Goal: Task Accomplishment & Management: Manage account settings

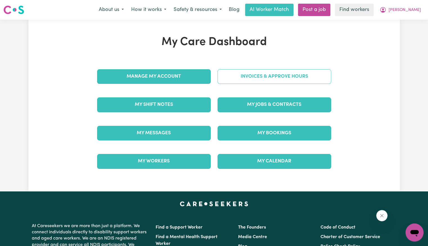
click at [234, 75] on link "Invoices & Approve Hours" at bounding box center [275, 76] width 114 height 15
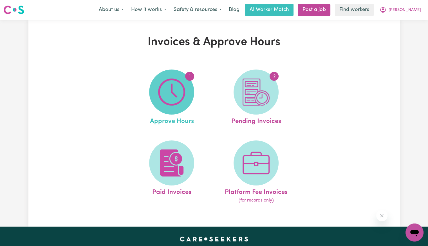
click at [175, 91] on img at bounding box center [171, 92] width 27 height 27
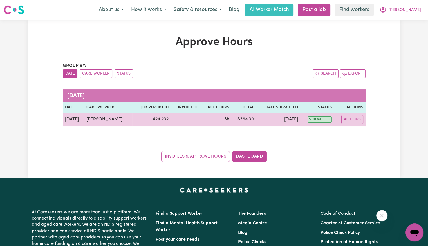
click at [346, 126] on td "Actions" at bounding box center [349, 120] width 31 height 14
click at [349, 123] on button "Actions" at bounding box center [353, 119] width 22 height 9
click at [352, 131] on link "View Job Report" at bounding box center [366, 132] width 48 height 11
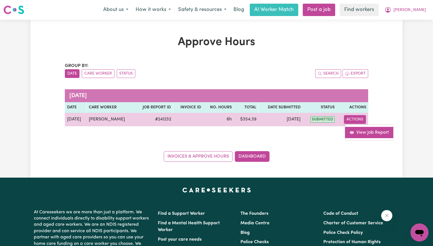
select select "pm"
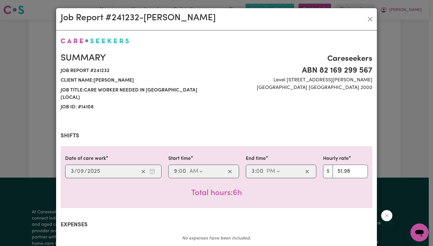
drag, startPoint x: 183, startPoint y: 114, endPoint x: 190, endPoint y: 121, distance: 11.0
click at [183, 114] on div "Summary Job report # 241232 Client name: [PERSON_NAME] Job title: Care Worker n…" at bounding box center [217, 219] width 312 height 365
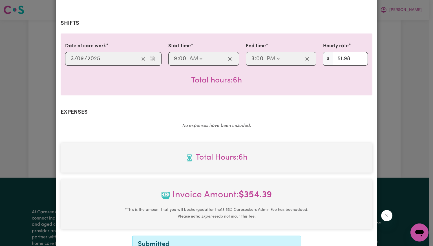
scroll to position [188, 0]
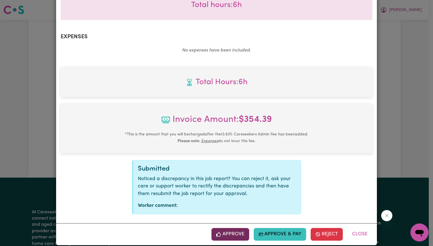
click at [223, 228] on button "Approve" at bounding box center [230, 234] width 38 height 12
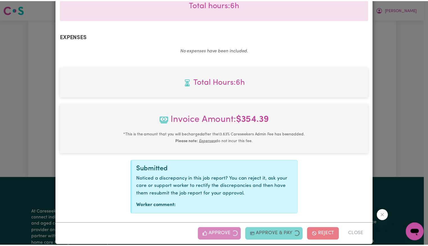
scroll to position [97, 0]
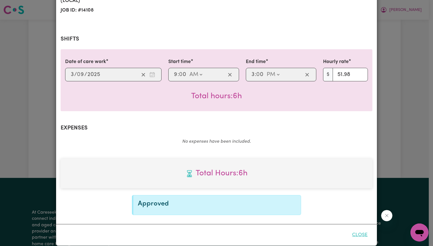
click at [353, 229] on button "Close" at bounding box center [359, 235] width 25 height 12
